Goal: Task Accomplishment & Management: Use online tool/utility

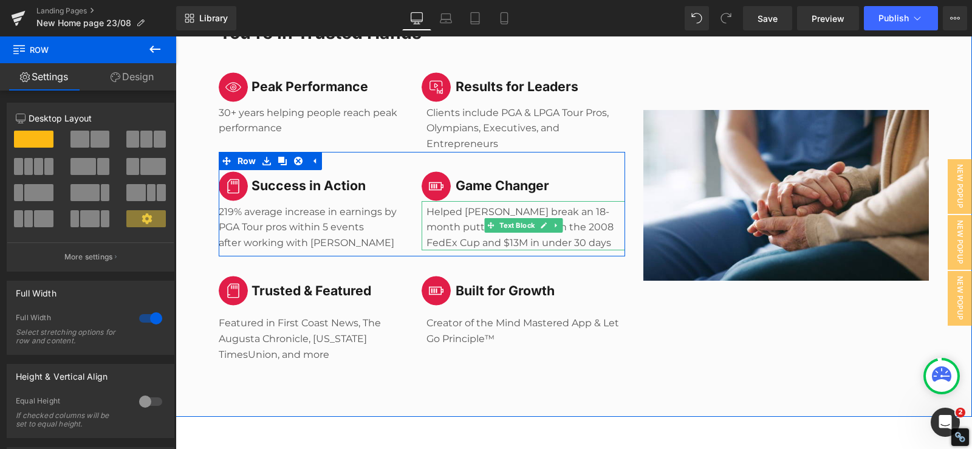
scroll to position [6791, 0]
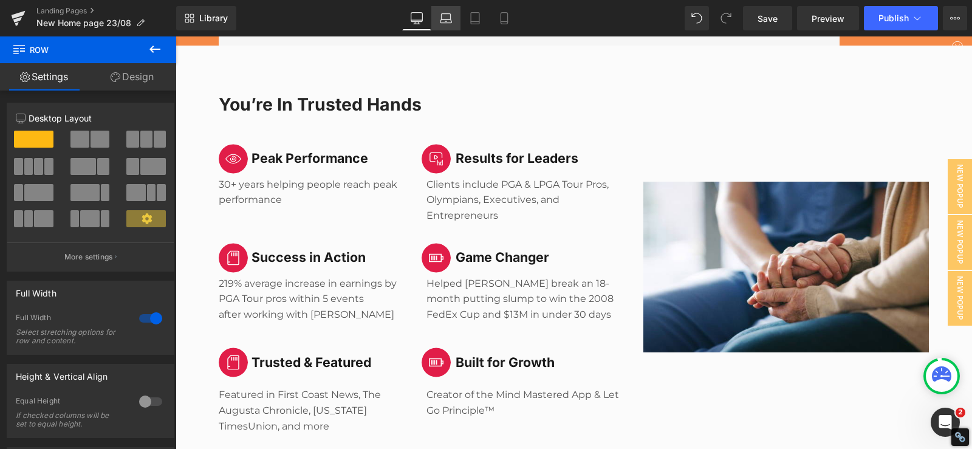
click at [450, 18] on icon at bounding box center [446, 18] width 12 height 12
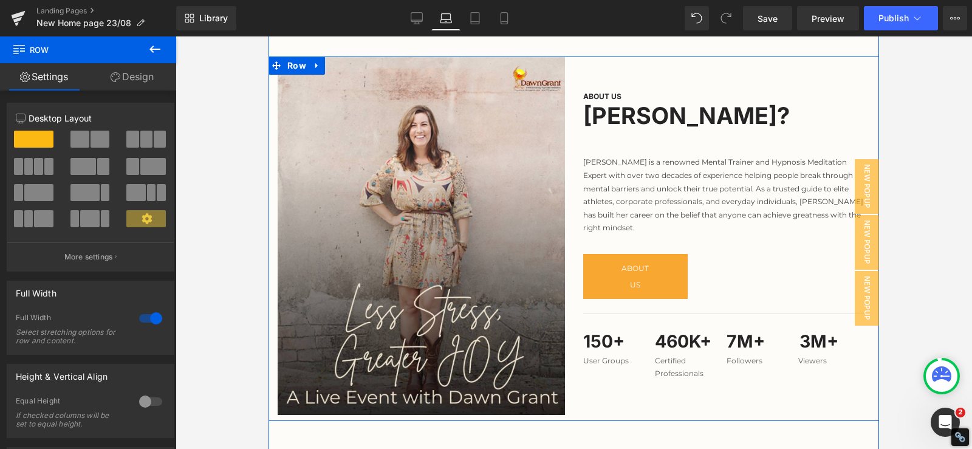
scroll to position [668, 0]
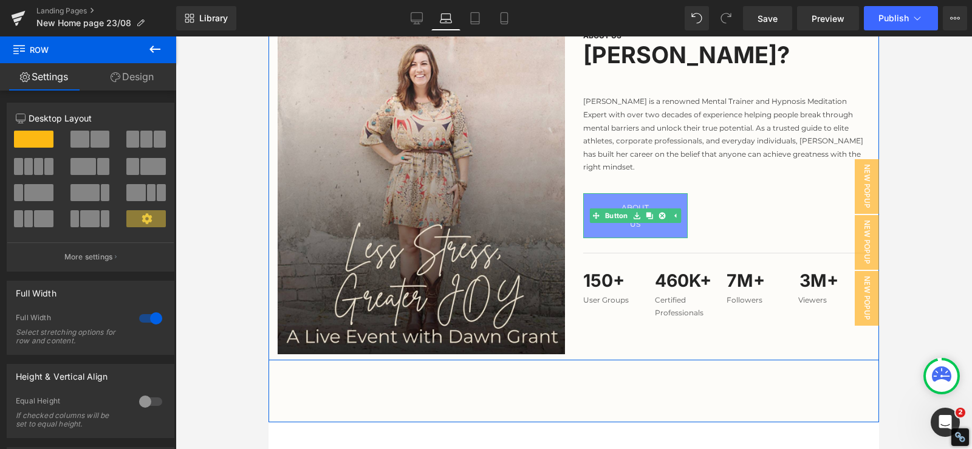
click at [668, 226] on link "About Us" at bounding box center [635, 215] width 105 height 45
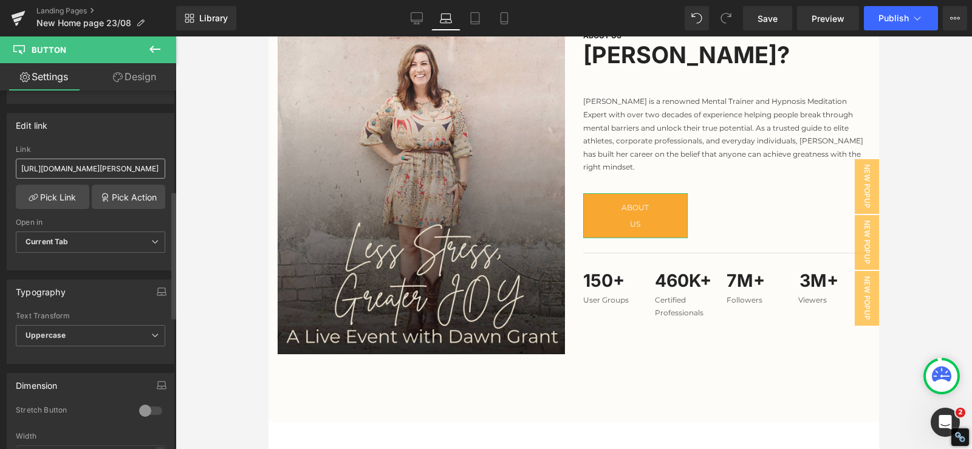
scroll to position [108, 0]
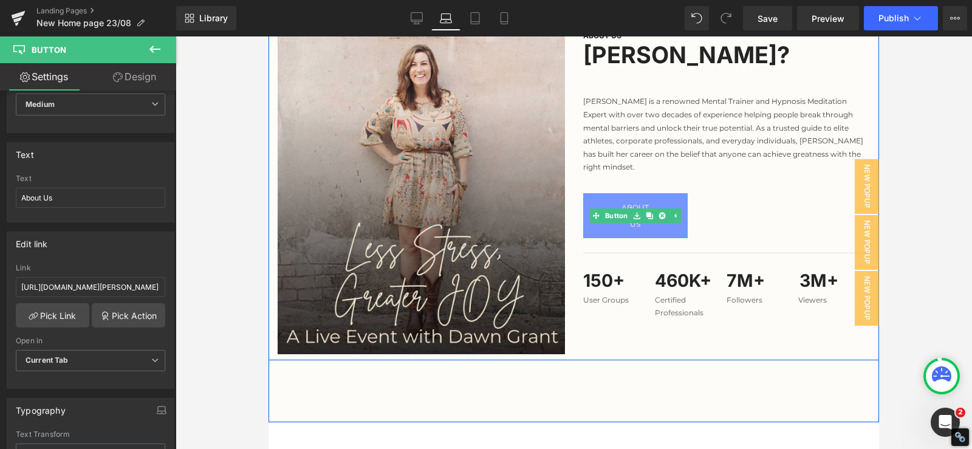
click at [618, 222] on span "About Us" at bounding box center [635, 215] width 37 height 33
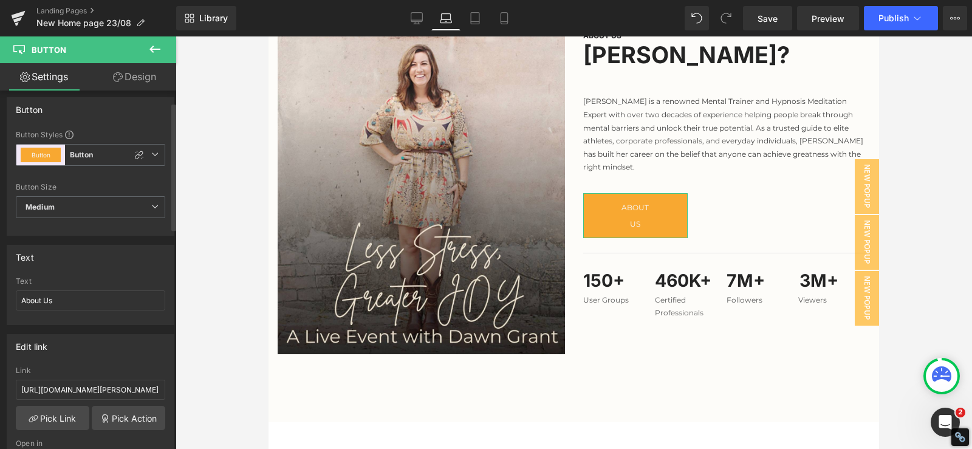
scroll to position [0, 0]
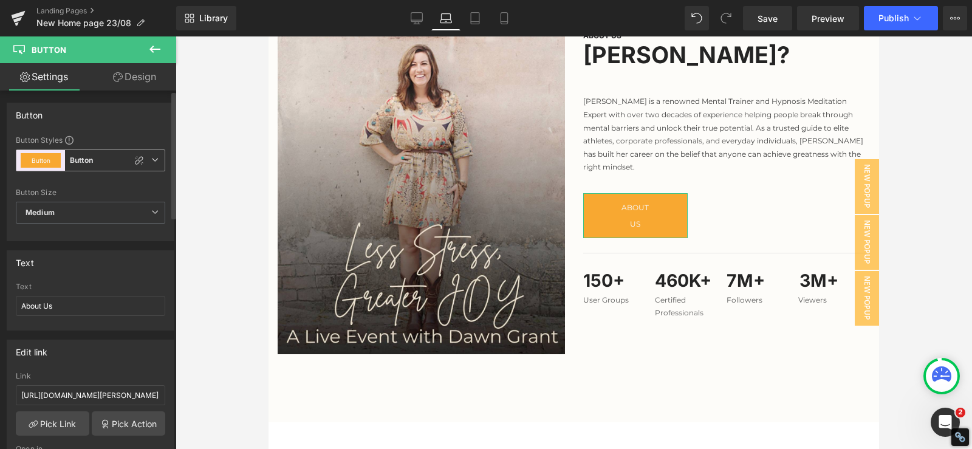
click at [82, 154] on span "Button Button" at bounding box center [90, 160] width 149 height 22
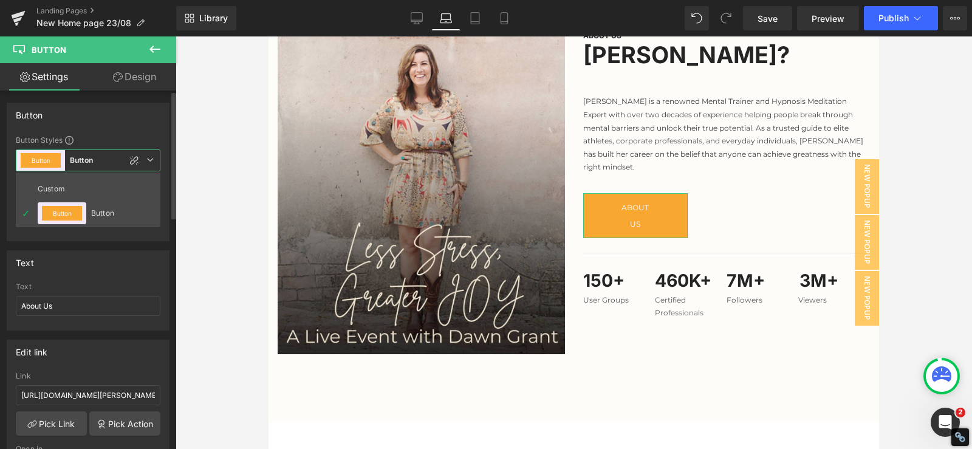
click at [44, 158] on button "Button" at bounding box center [41, 160] width 40 height 15
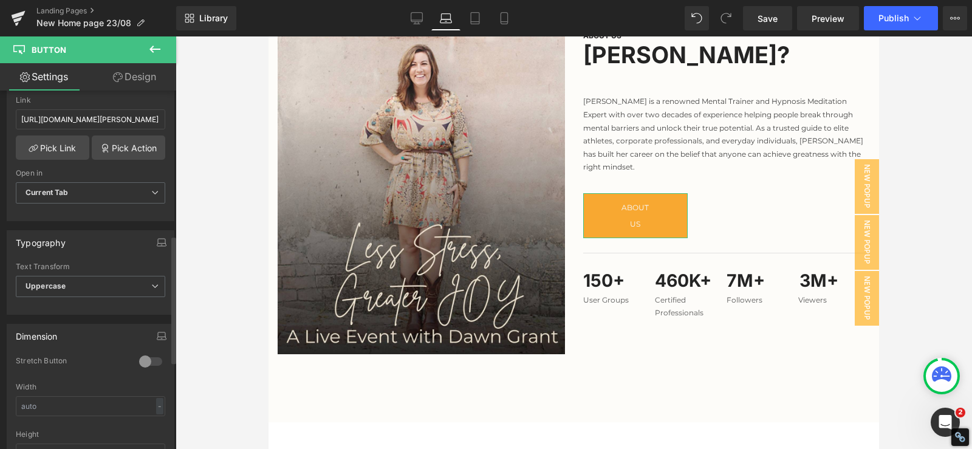
scroll to position [169, 0]
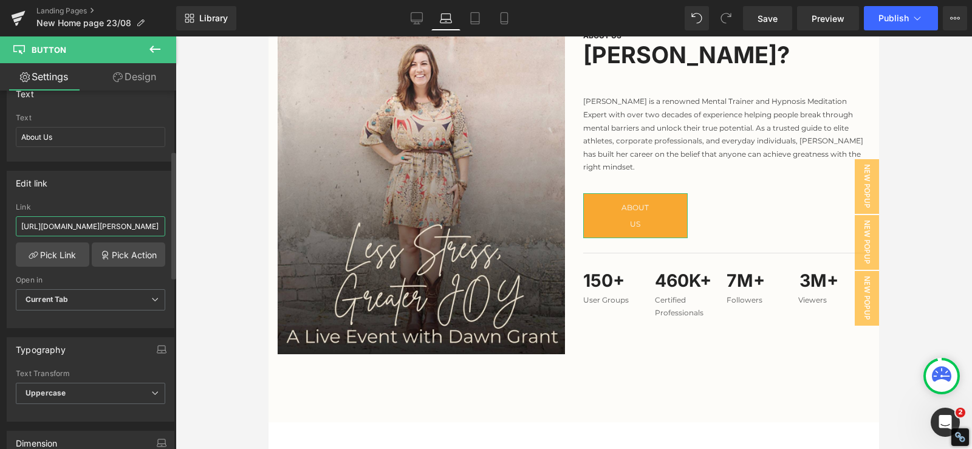
click at [89, 218] on input "[URL][DOMAIN_NAME][PERSON_NAME]" at bounding box center [90, 226] width 149 height 20
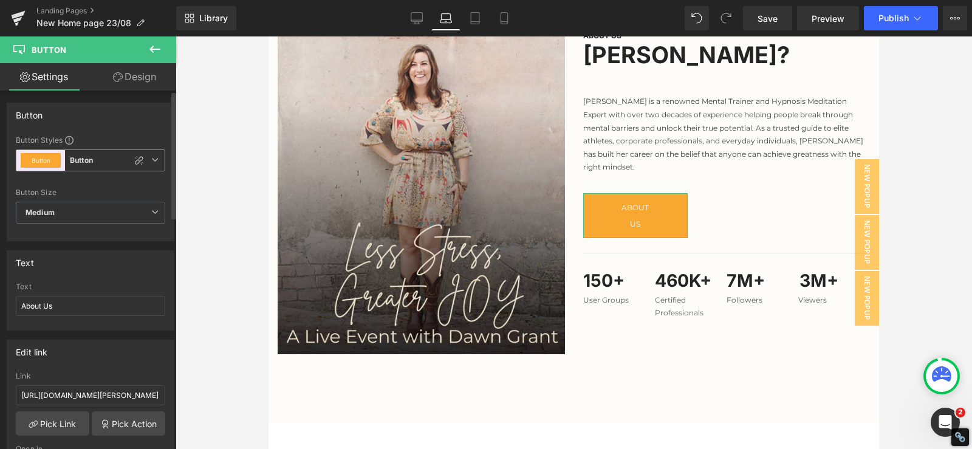
click at [152, 156] on icon at bounding box center [154, 159] width 7 height 7
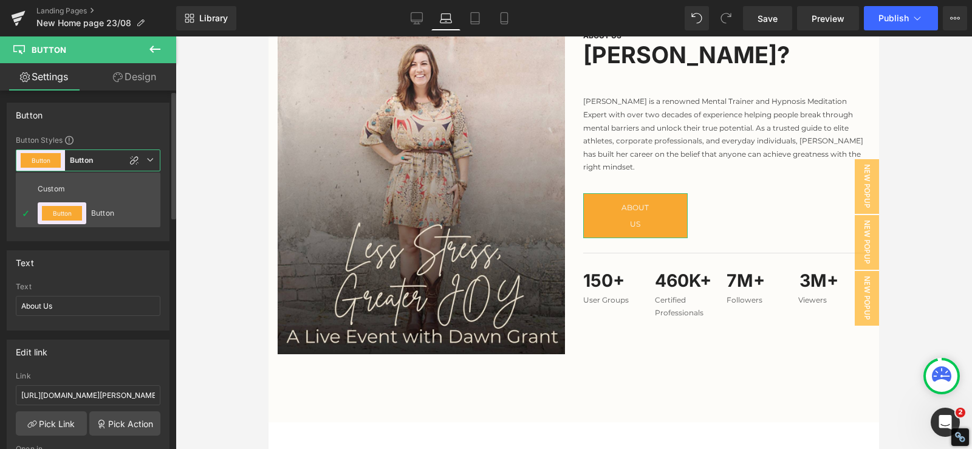
click at [152, 156] on icon at bounding box center [149, 159] width 7 height 7
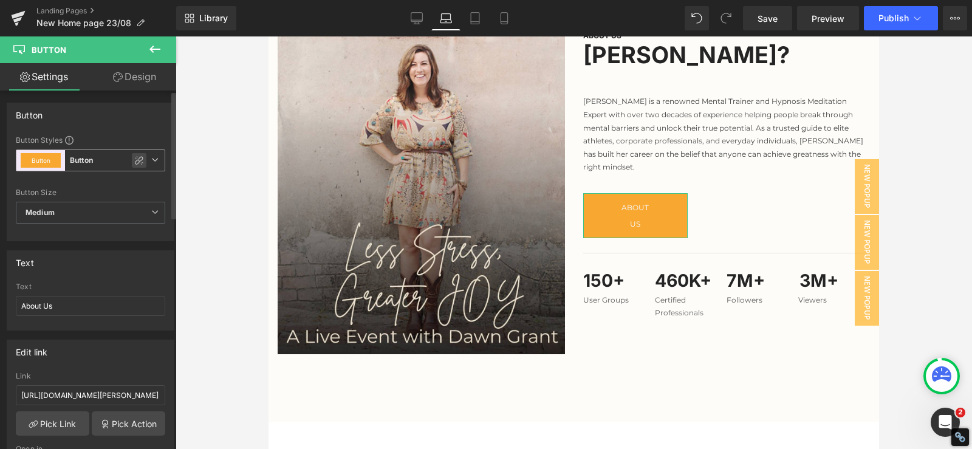
click at [135, 160] on icon at bounding box center [139, 161] width 10 height 10
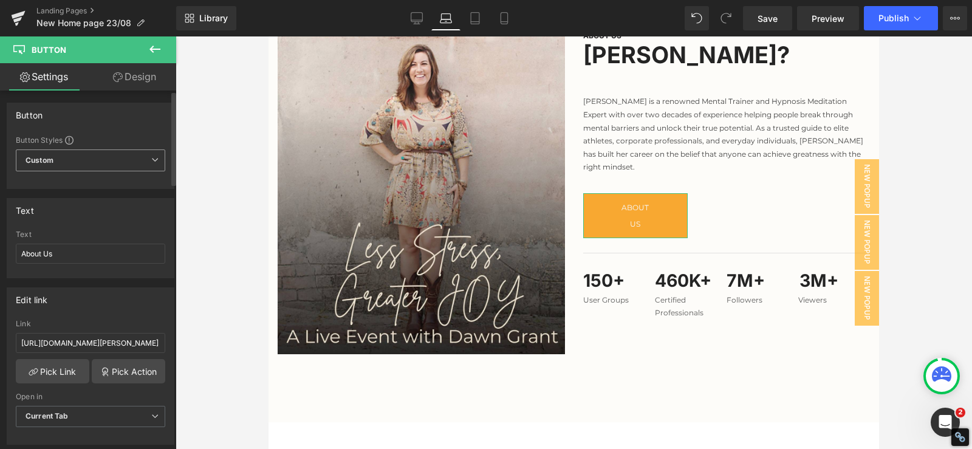
type input "Brand Color"
type input "Color 1"
type input "Color 7"
type input "Color 1"
click at [124, 155] on span "Custom" at bounding box center [90, 160] width 149 height 22
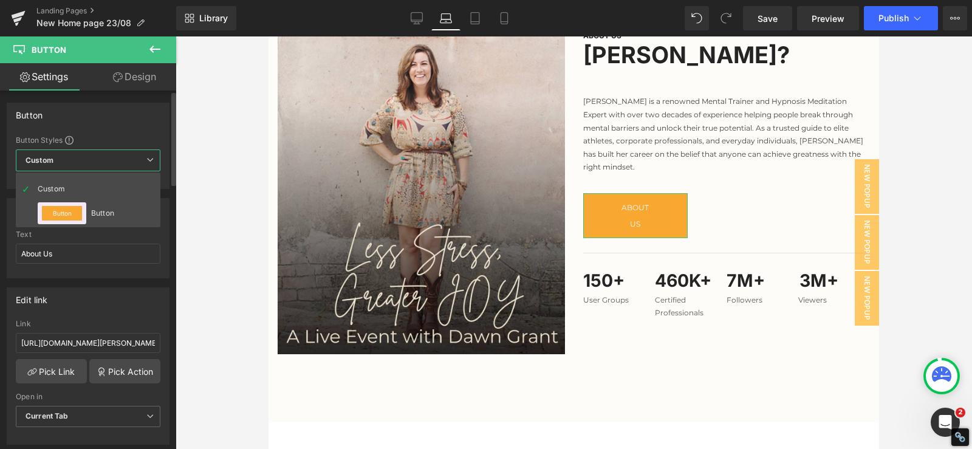
click at [124, 155] on span "Custom" at bounding box center [88, 160] width 145 height 22
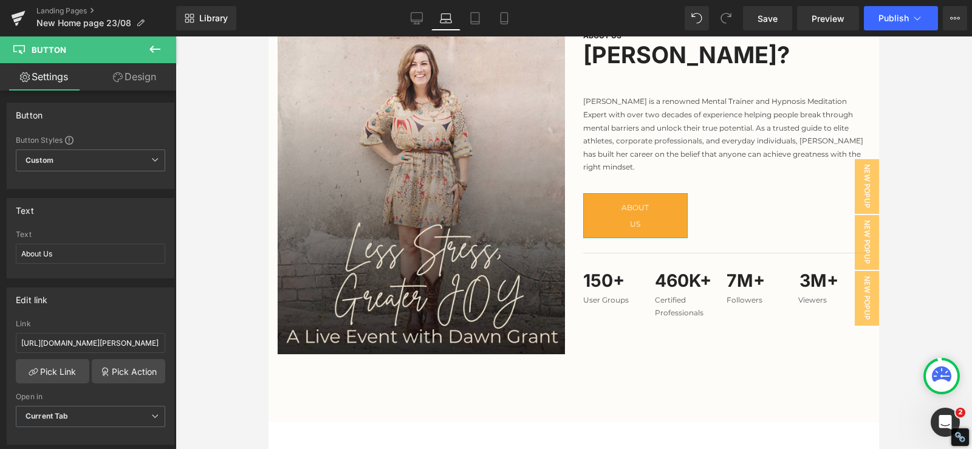
drag, startPoint x: 139, startPoint y: 70, endPoint x: 126, endPoint y: 113, distance: 45.0
click at [140, 69] on link "Design" at bounding box center [135, 76] width 88 height 27
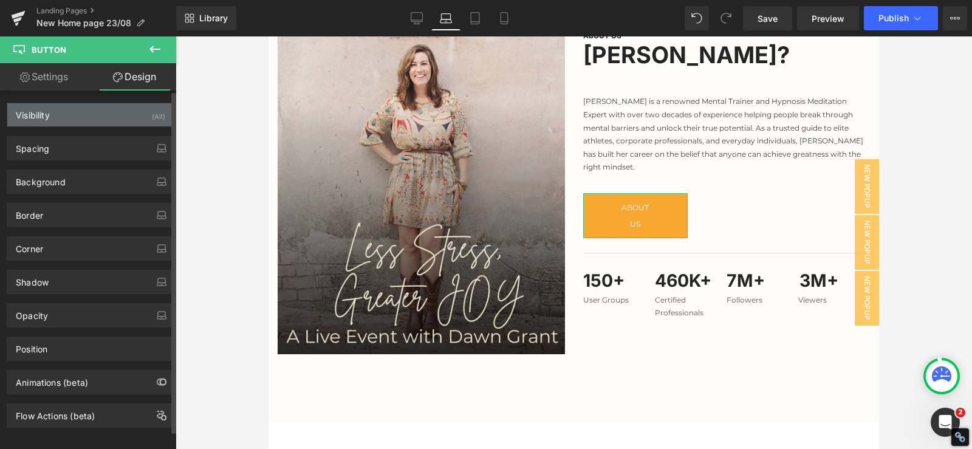
click at [116, 123] on div "Visibility (All)" at bounding box center [90, 114] width 166 height 23
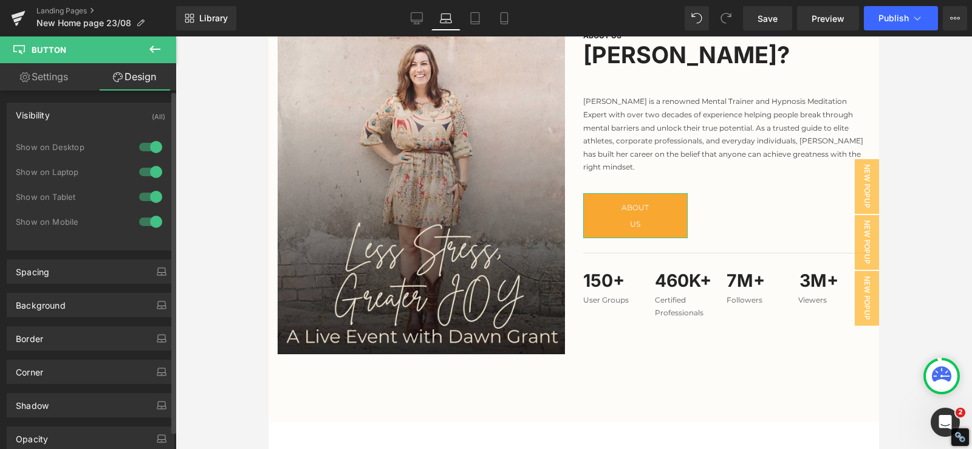
click at [116, 122] on div "Visibility (All)" at bounding box center [90, 114] width 166 height 23
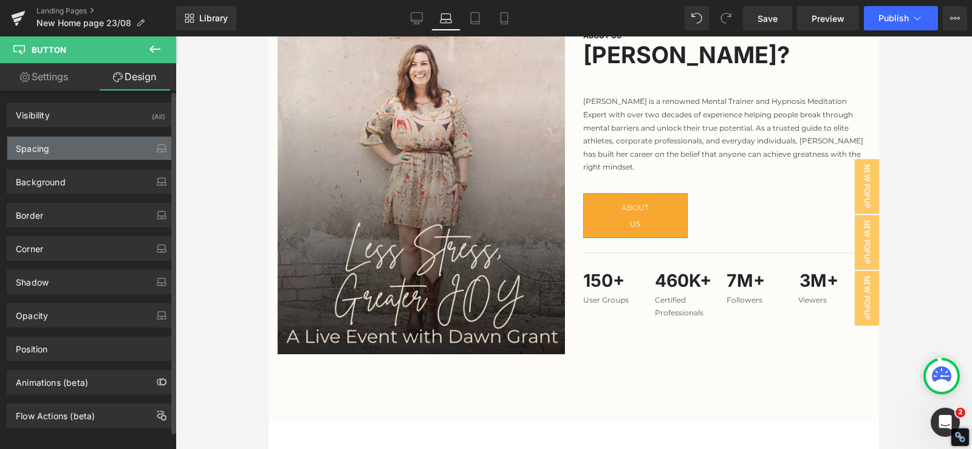
click at [110, 145] on div "Spacing" at bounding box center [90, 148] width 166 height 23
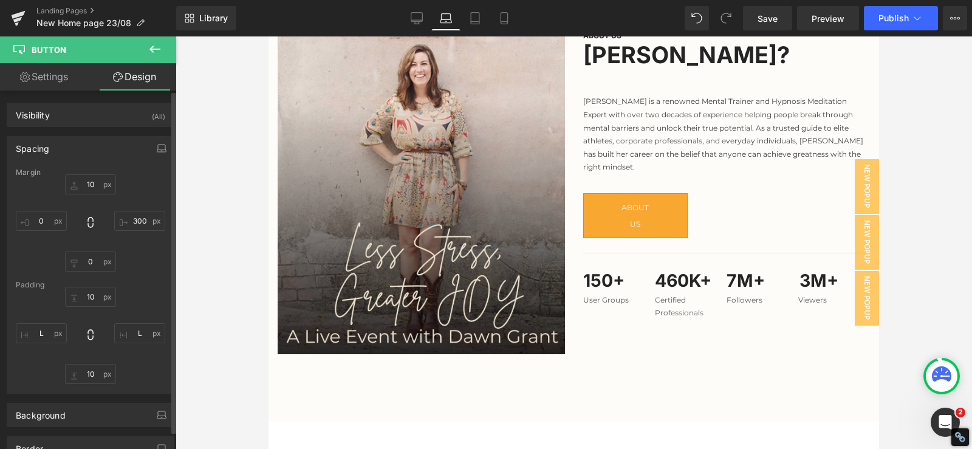
click at [110, 145] on div "Spacing" at bounding box center [90, 148] width 166 height 23
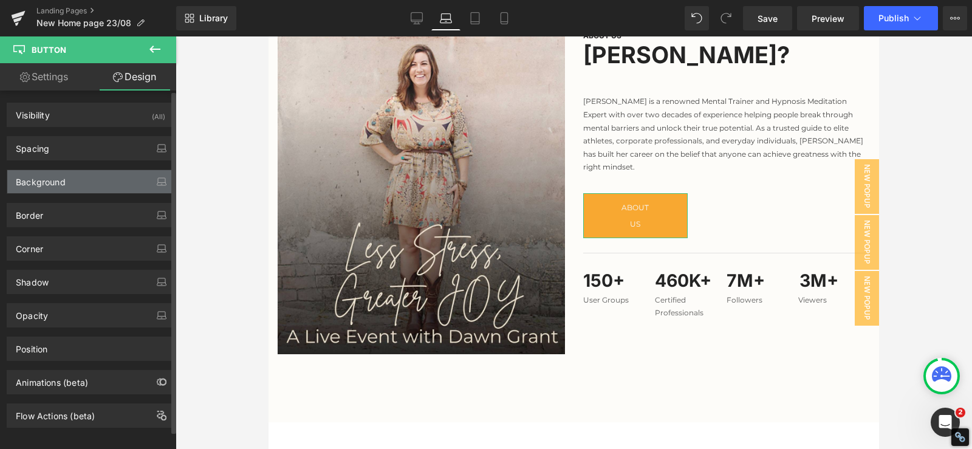
click at [89, 189] on div "Background" at bounding box center [90, 181] width 166 height 23
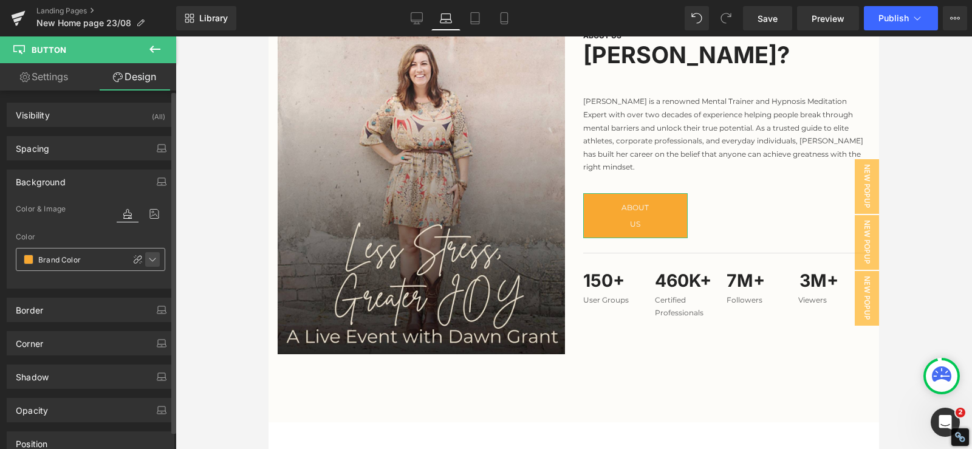
click at [148, 259] on icon at bounding box center [153, 260] width 10 height 10
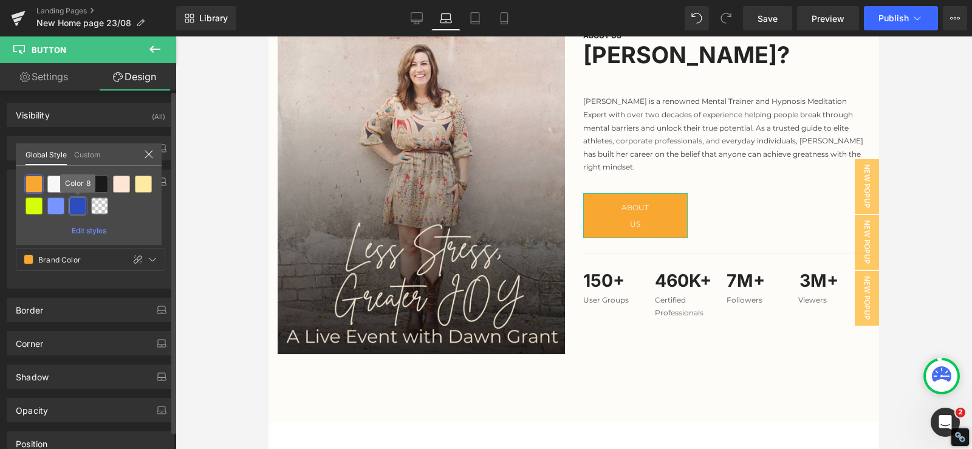
click at [75, 214] on div at bounding box center [77, 205] width 17 height 17
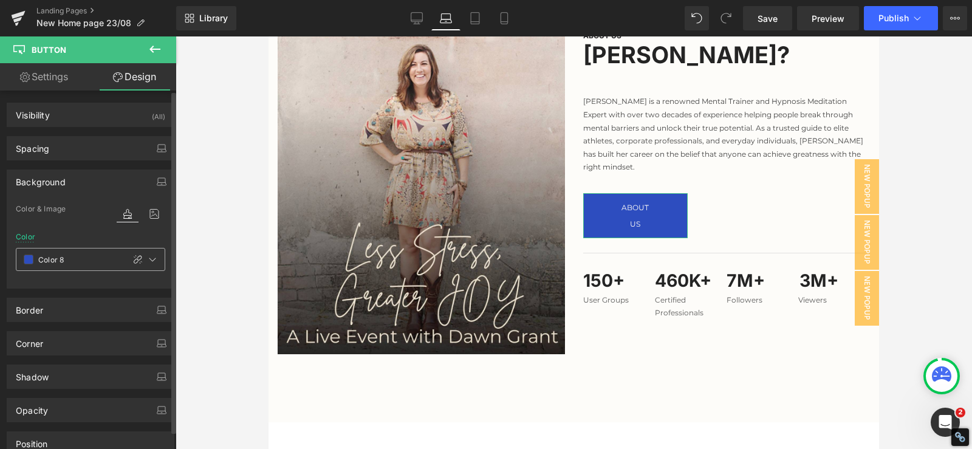
click at [29, 263] on span at bounding box center [29, 260] width 10 height 10
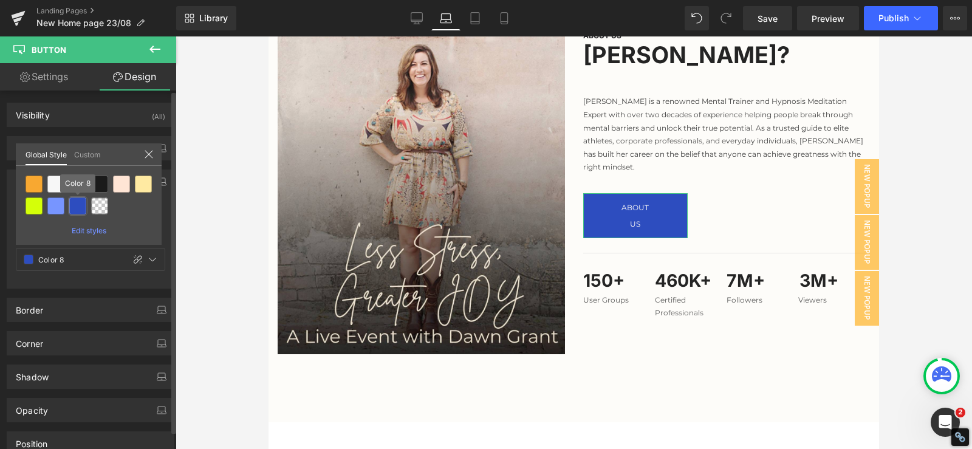
click at [78, 211] on div at bounding box center [77, 205] width 17 height 17
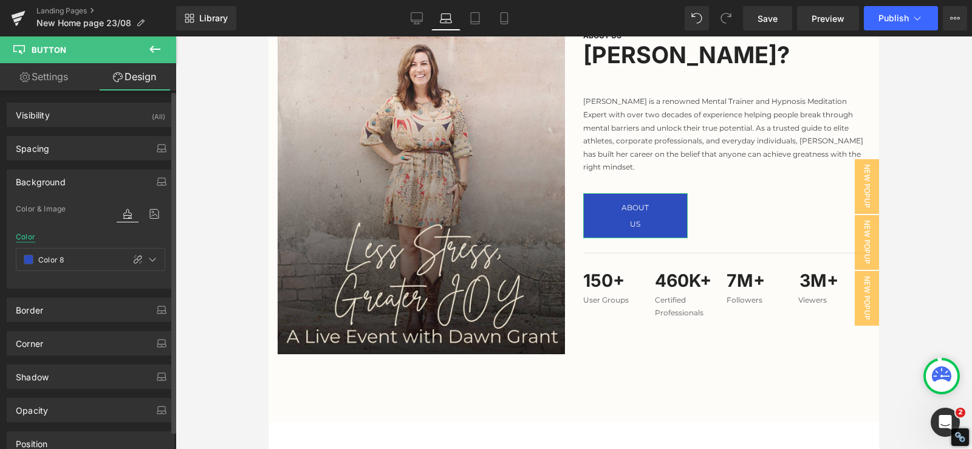
click at [25, 239] on div "Color" at bounding box center [25, 237] width 19 height 9
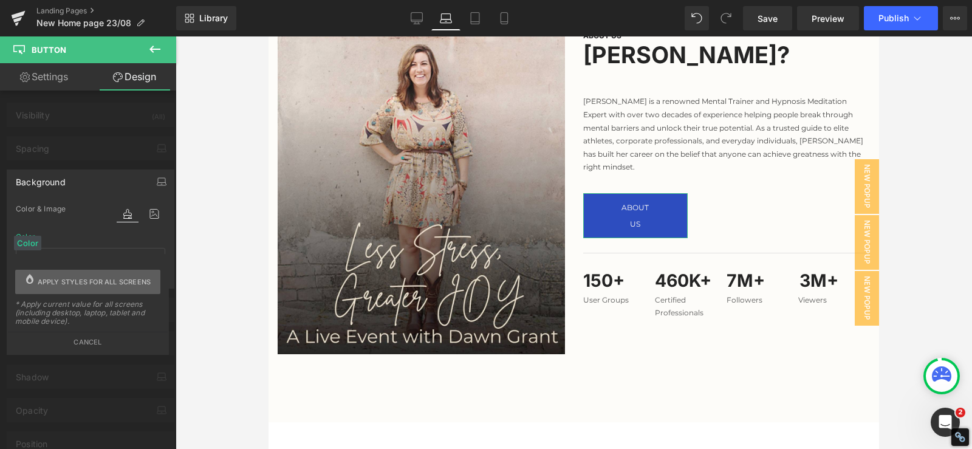
click at [72, 277] on span "Apply styles for all screens" at bounding box center [95, 282] width 114 height 24
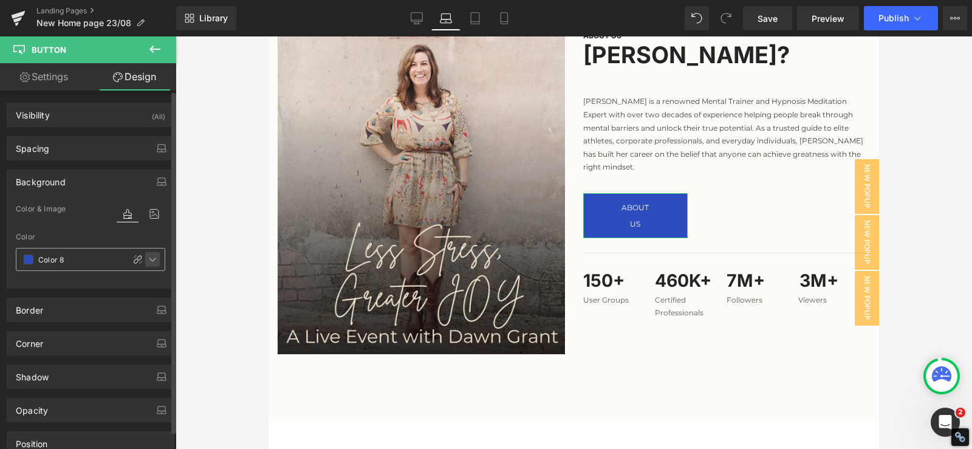
click at [149, 258] on icon at bounding box center [153, 260] width 10 height 10
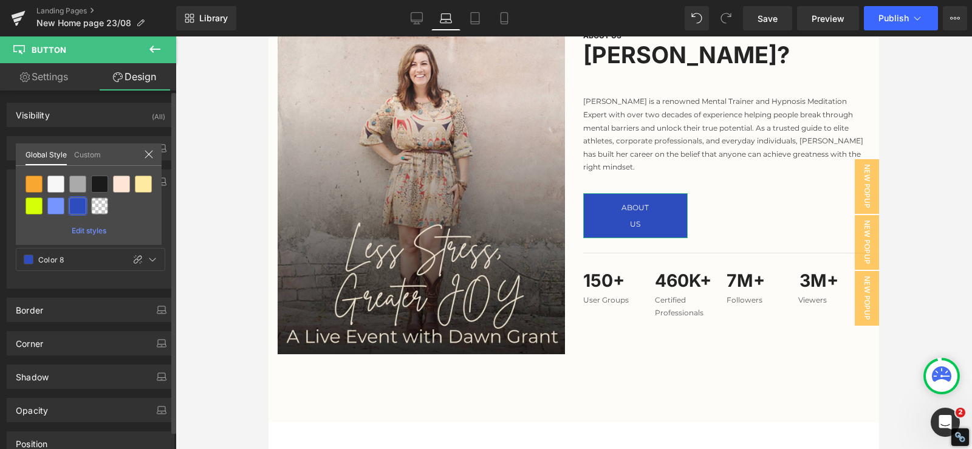
click at [89, 160] on link "Custom" at bounding box center [87, 153] width 27 height 21
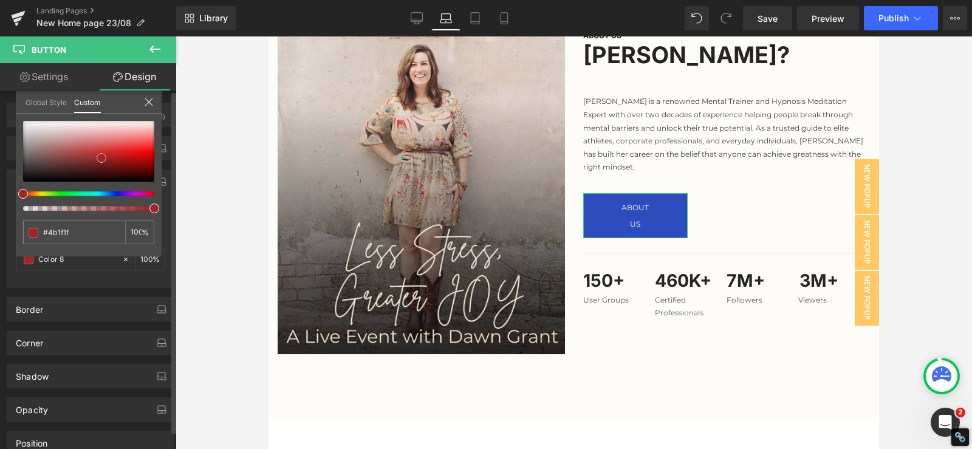
type input "#4b1f1f"
type input "100"
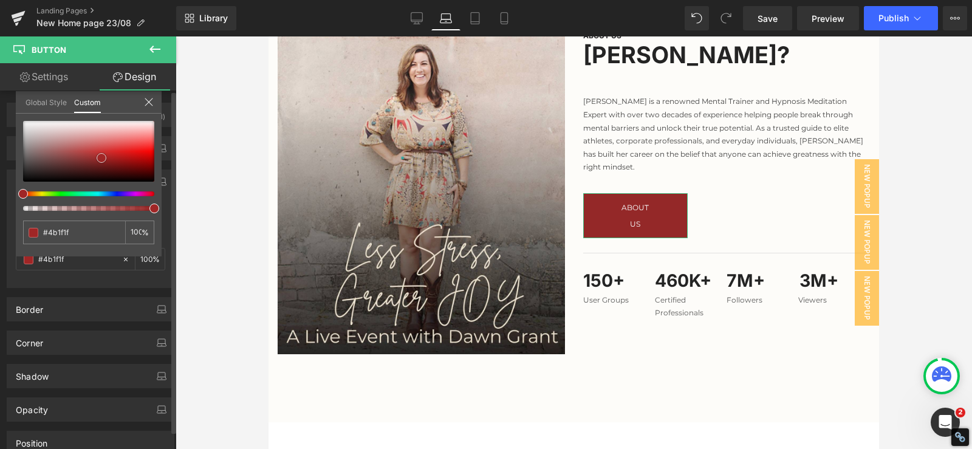
type input "#942828"
type input "#ae2727"
type input "#d12323"
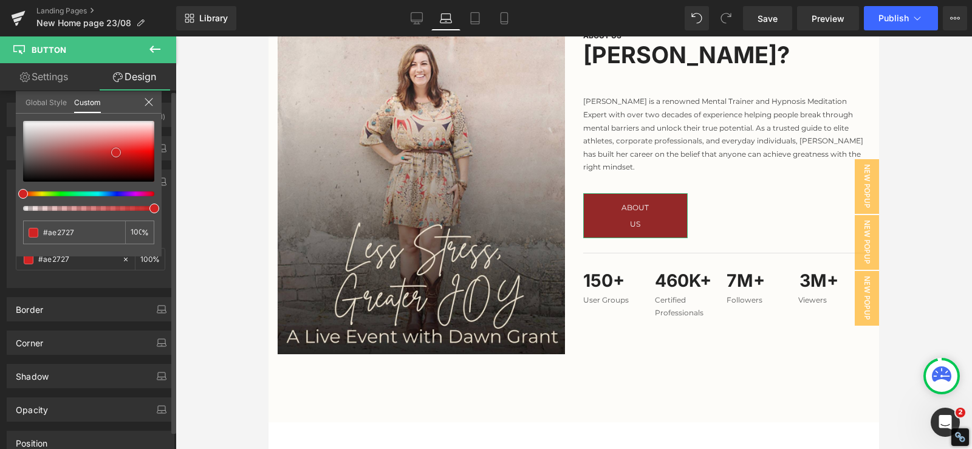
type input "#d12323"
type input "#d52424"
type input "#e23636"
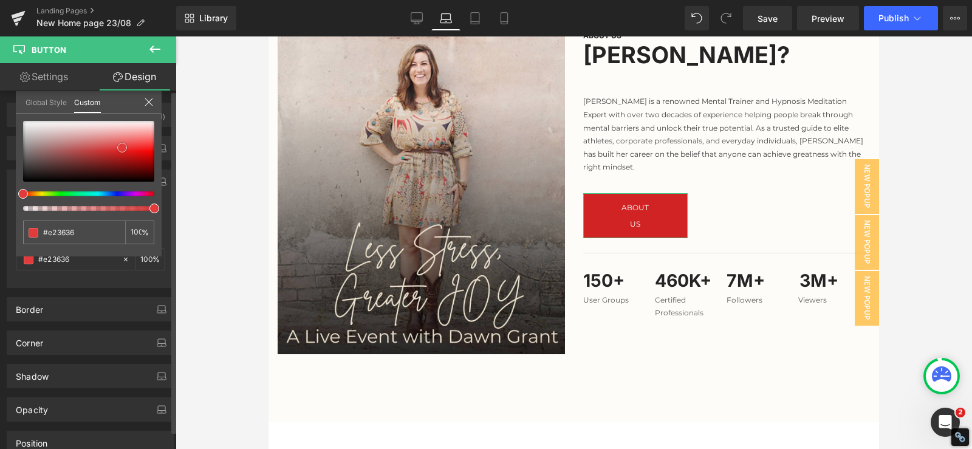
type input "#e13b3b"
drag, startPoint x: 100, startPoint y: 158, endPoint x: 122, endPoint y: 148, distance: 24.2
click at [122, 148] on div at bounding box center [88, 151] width 131 height 61
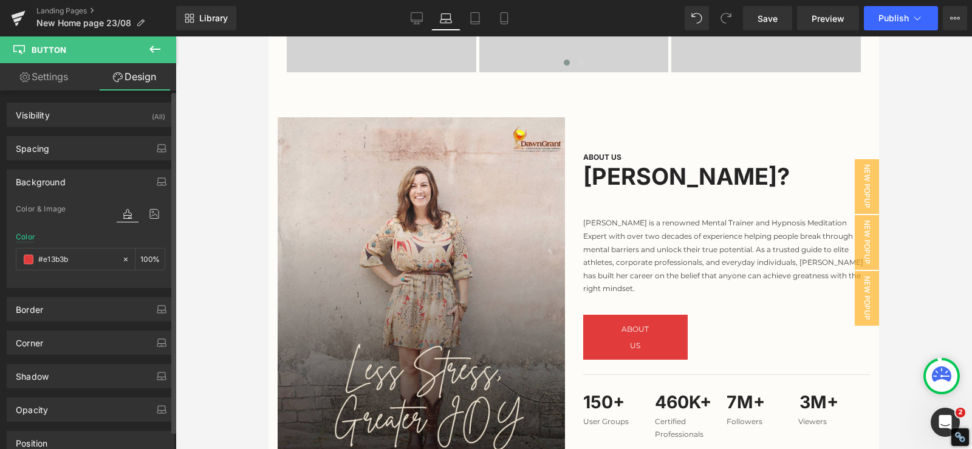
scroll to position [668, 0]
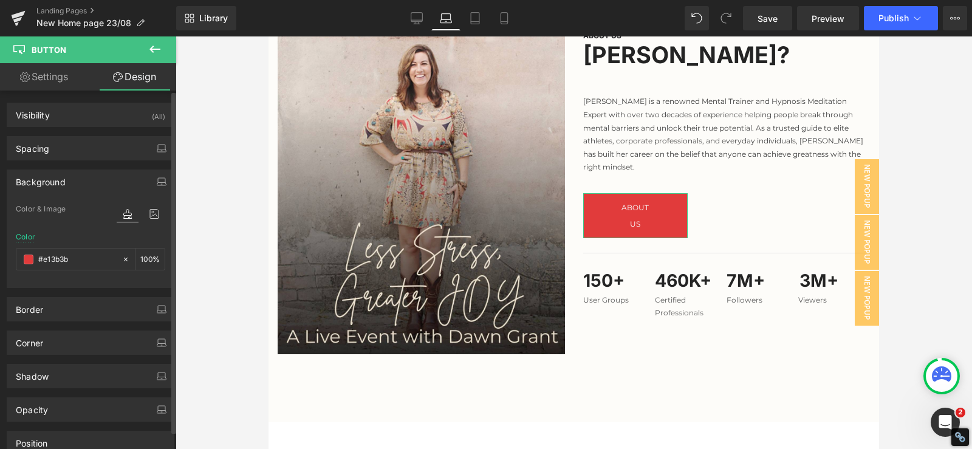
click at [79, 280] on div at bounding box center [90, 280] width 149 height 8
click at [159, 216] on icon at bounding box center [154, 214] width 22 height 16
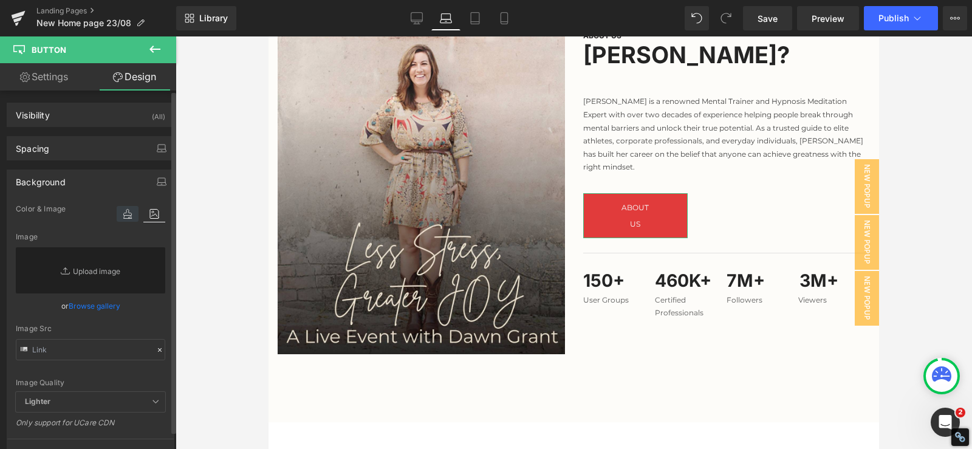
click at [117, 217] on icon at bounding box center [128, 214] width 22 height 16
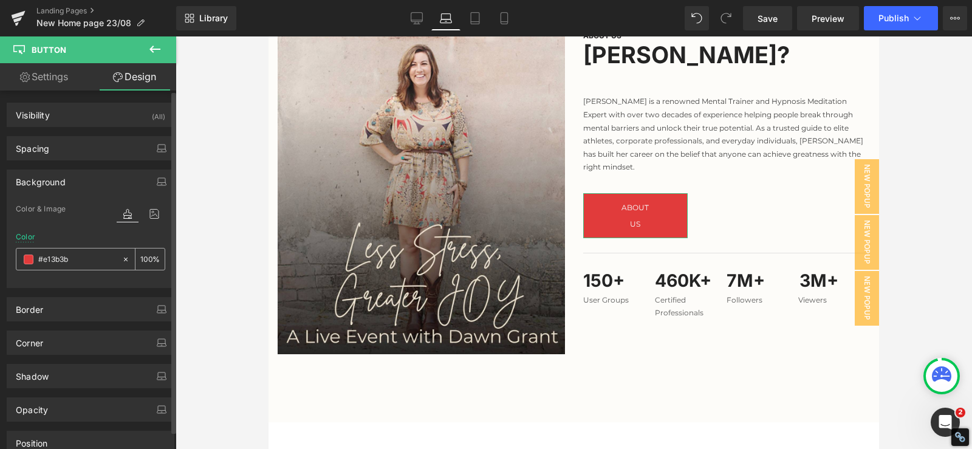
click at [26, 264] on span at bounding box center [29, 260] width 10 height 10
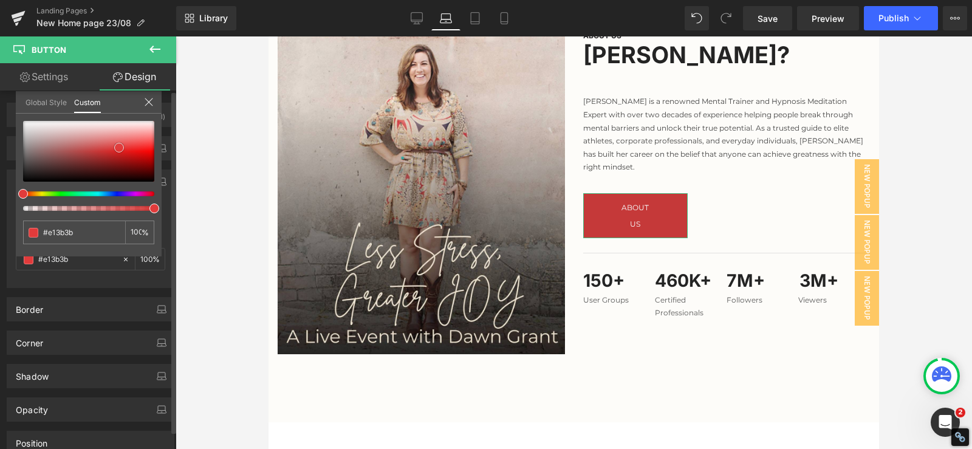
type input "#c53939"
type input "#c6c6c6"
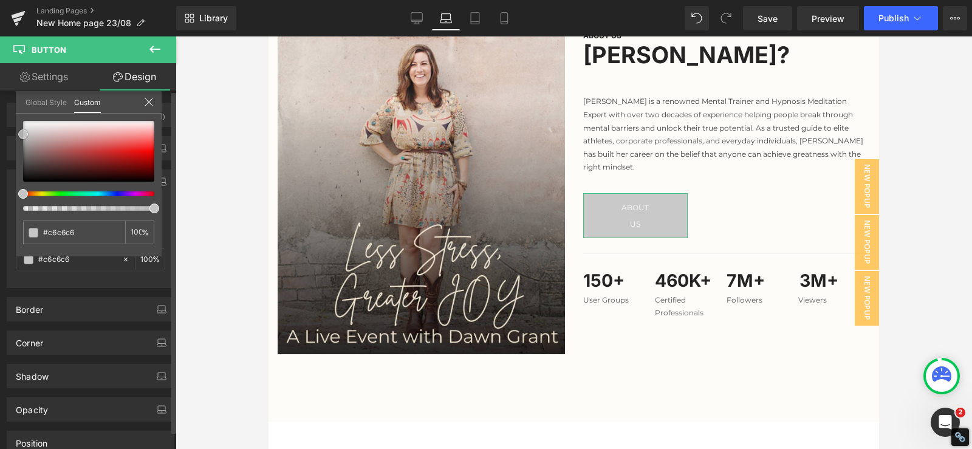
type input "#c9c9c9"
click at [1, 160] on div "Background color Color & Image color rgba(201, 201, 201, 1) Color #c9c9c9 100 %…" at bounding box center [91, 224] width 182 height 128
type input "#d1d1d1"
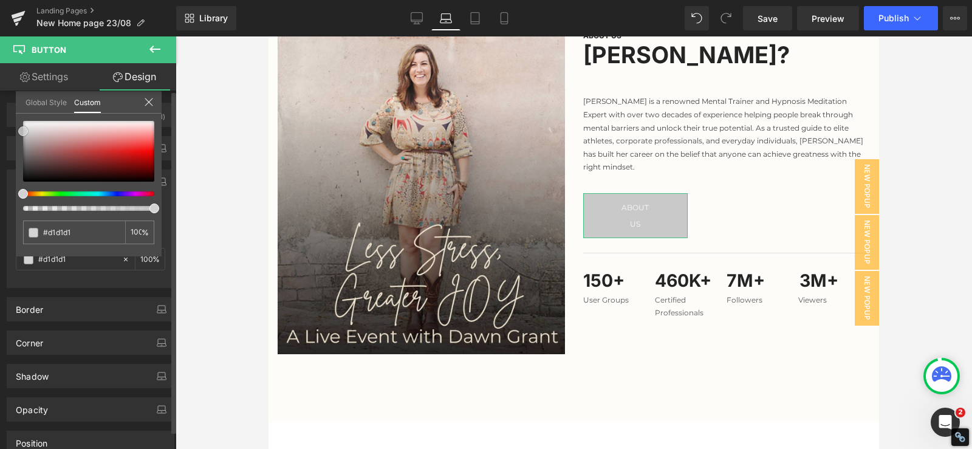
type input "#d3d3d3"
type input "#7a4242"
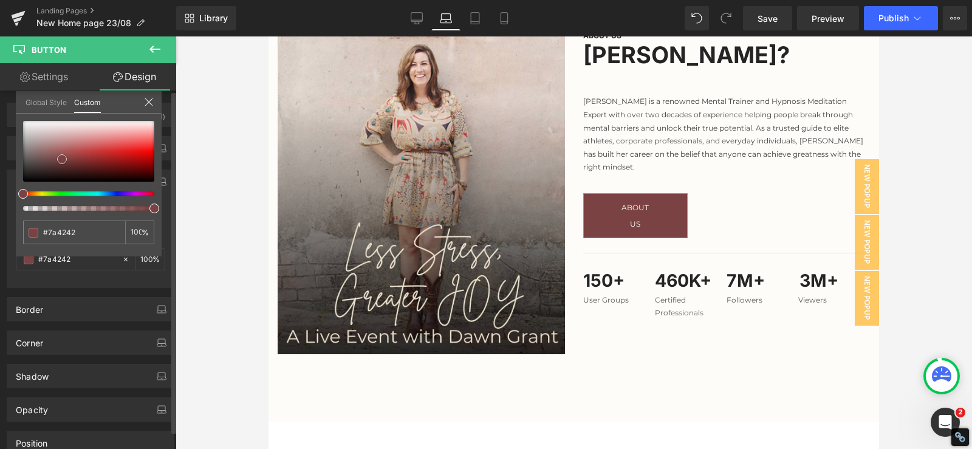
type input "#774040"
drag, startPoint x: 62, startPoint y: 159, endPoint x: 57, endPoint y: 169, distance: 10.9
click at [57, 169] on div at bounding box center [88, 151] width 131 height 61
type input "#b62020"
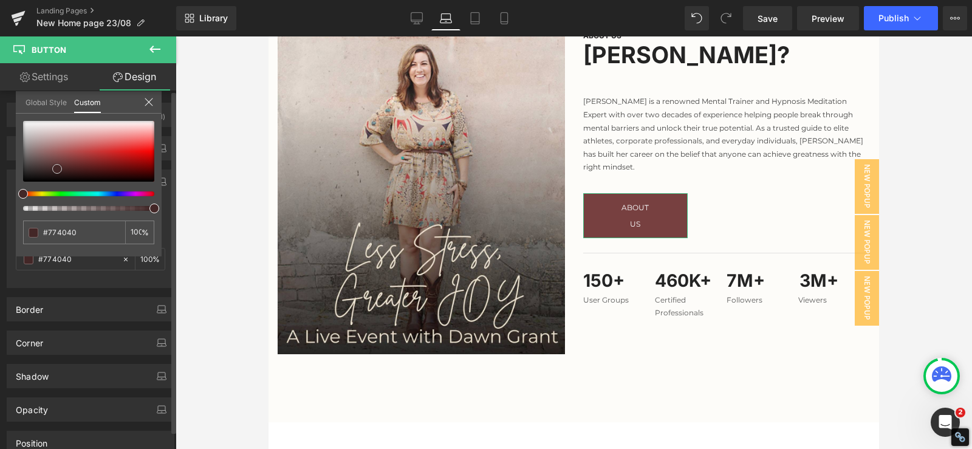
type input "#b62020"
type input "#a91d1d"
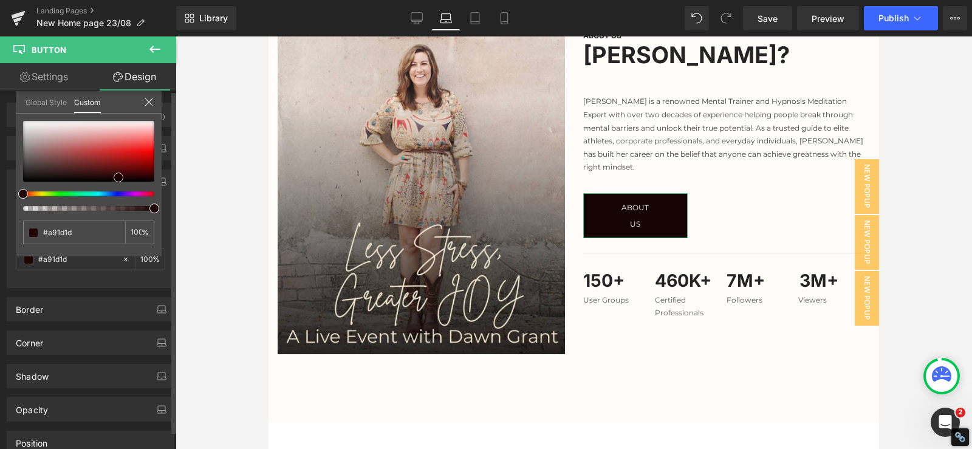
type input "#160303"
type input "#250202"
drag, startPoint x: 118, startPoint y: 176, endPoint x: 47, endPoint y: 83, distance: 117.0
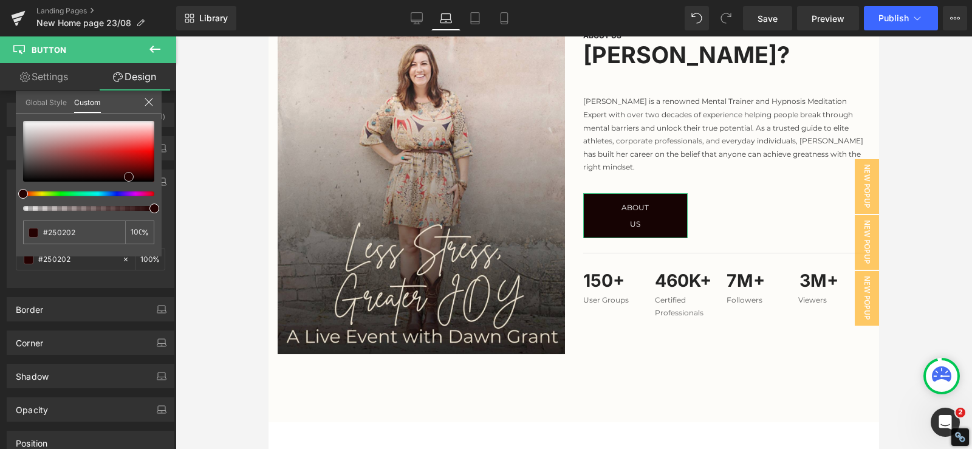
click at [133, 176] on div at bounding box center [88, 151] width 131 height 61
type input "#2f0303"
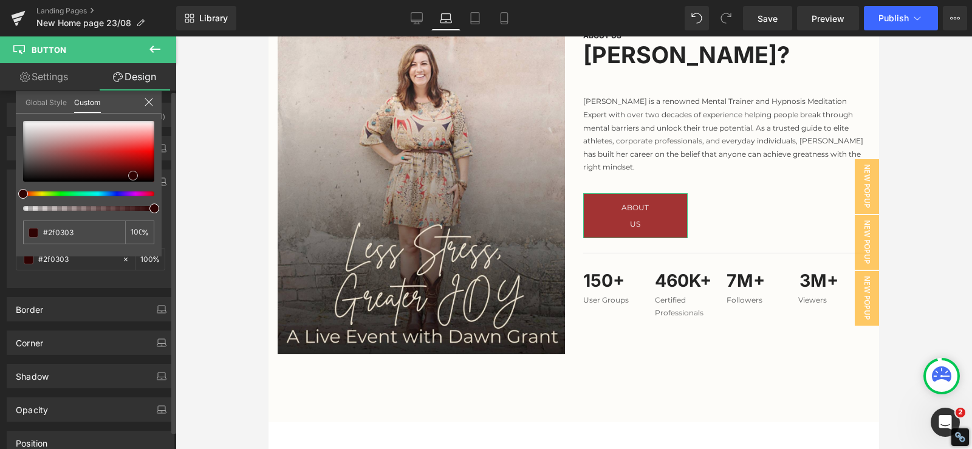
type input "#a23333"
type input "#9f1717"
type input "#bb0a0a"
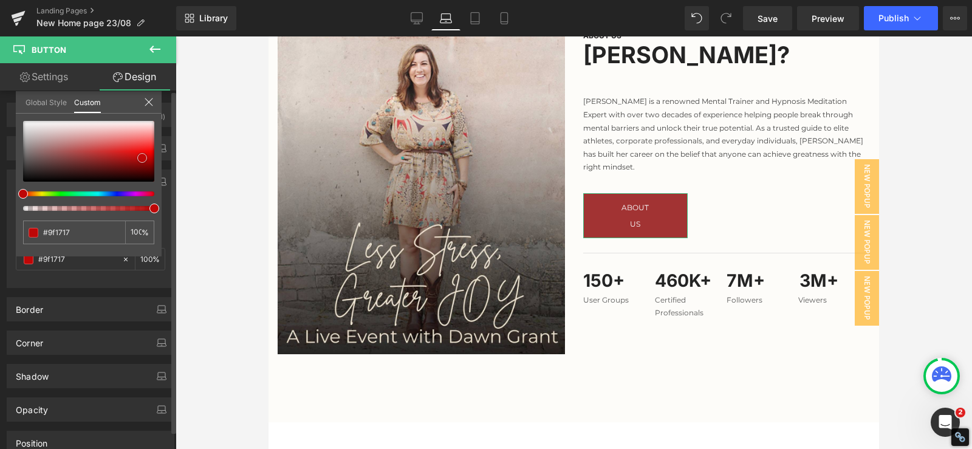
type input "#bb0a0a"
drag, startPoint x: 132, startPoint y: 160, endPoint x: 142, endPoint y: 158, distance: 9.9
click at [142, 158] on div at bounding box center [88, 151] width 131 height 61
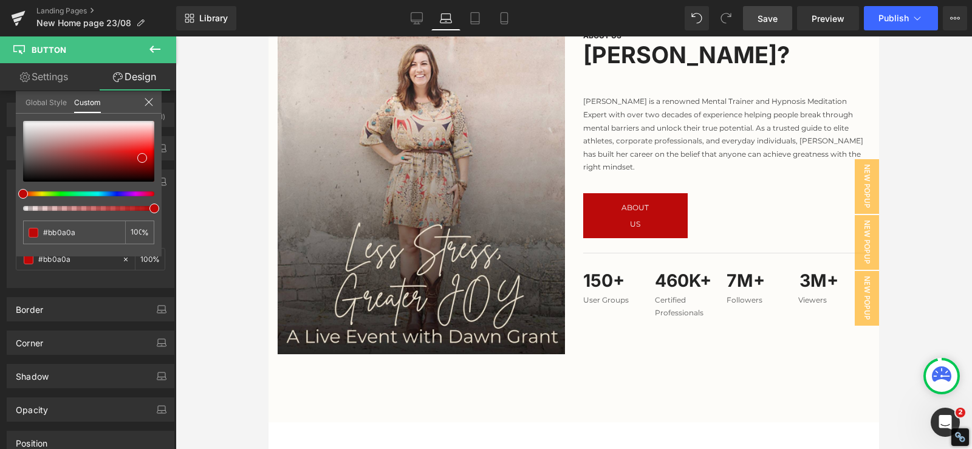
click at [768, 15] on span "Save" at bounding box center [767, 18] width 20 height 13
